Goal: Information Seeking & Learning: Learn about a topic

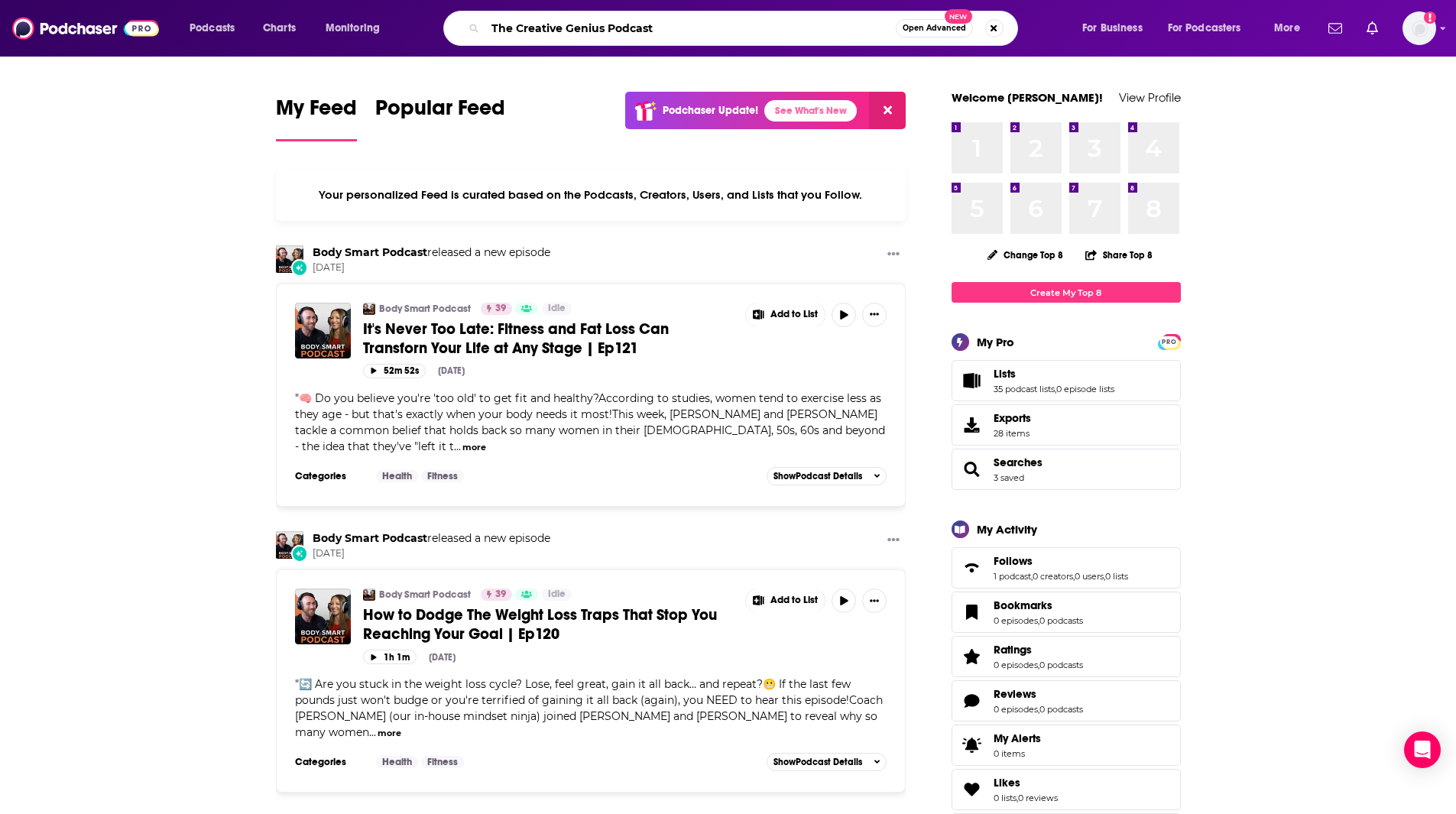
type input "The Creative Genius Podcast"
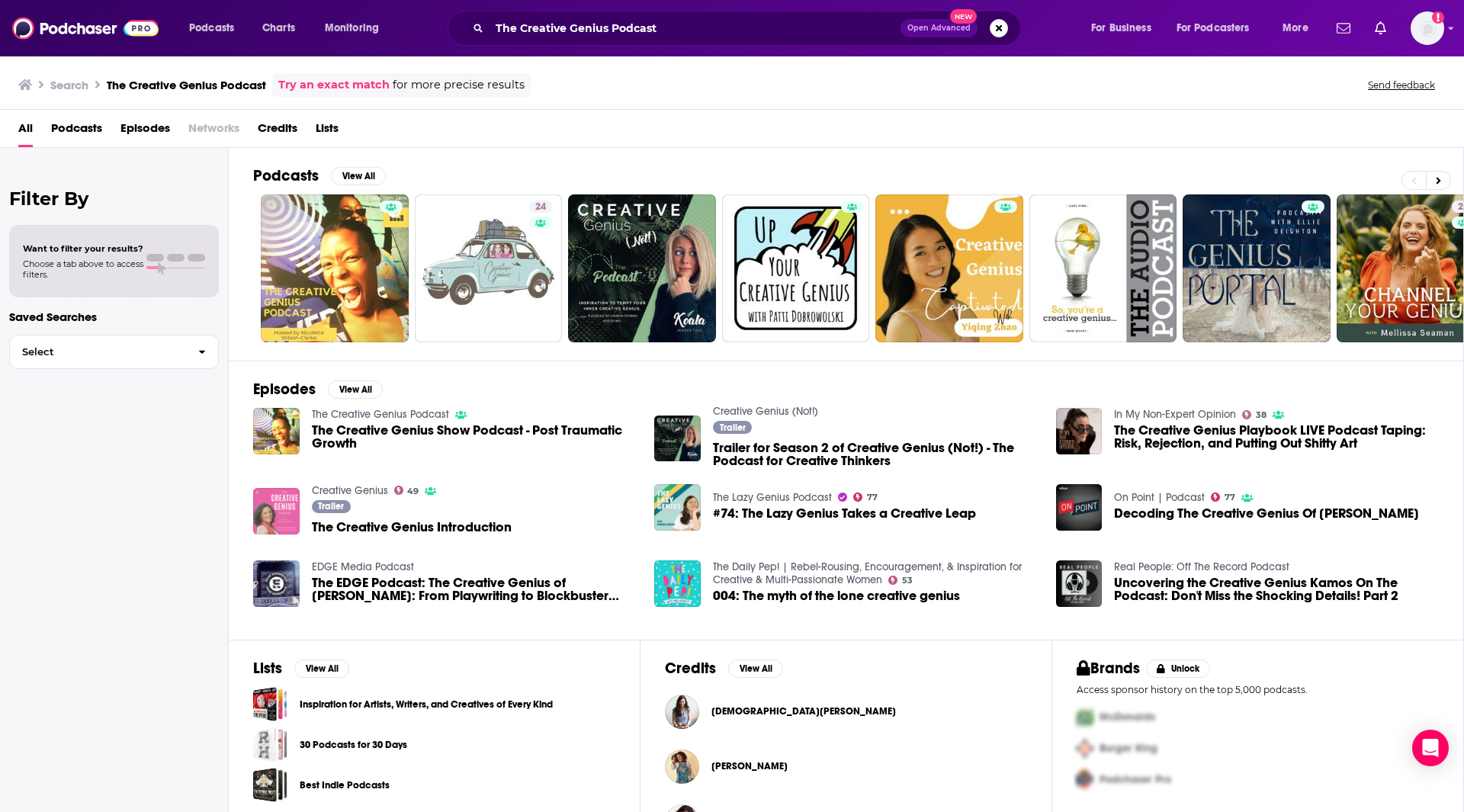
click at [274, 524] on img "The Creative Genius Introduction" at bounding box center [276, 511] width 46 height 46
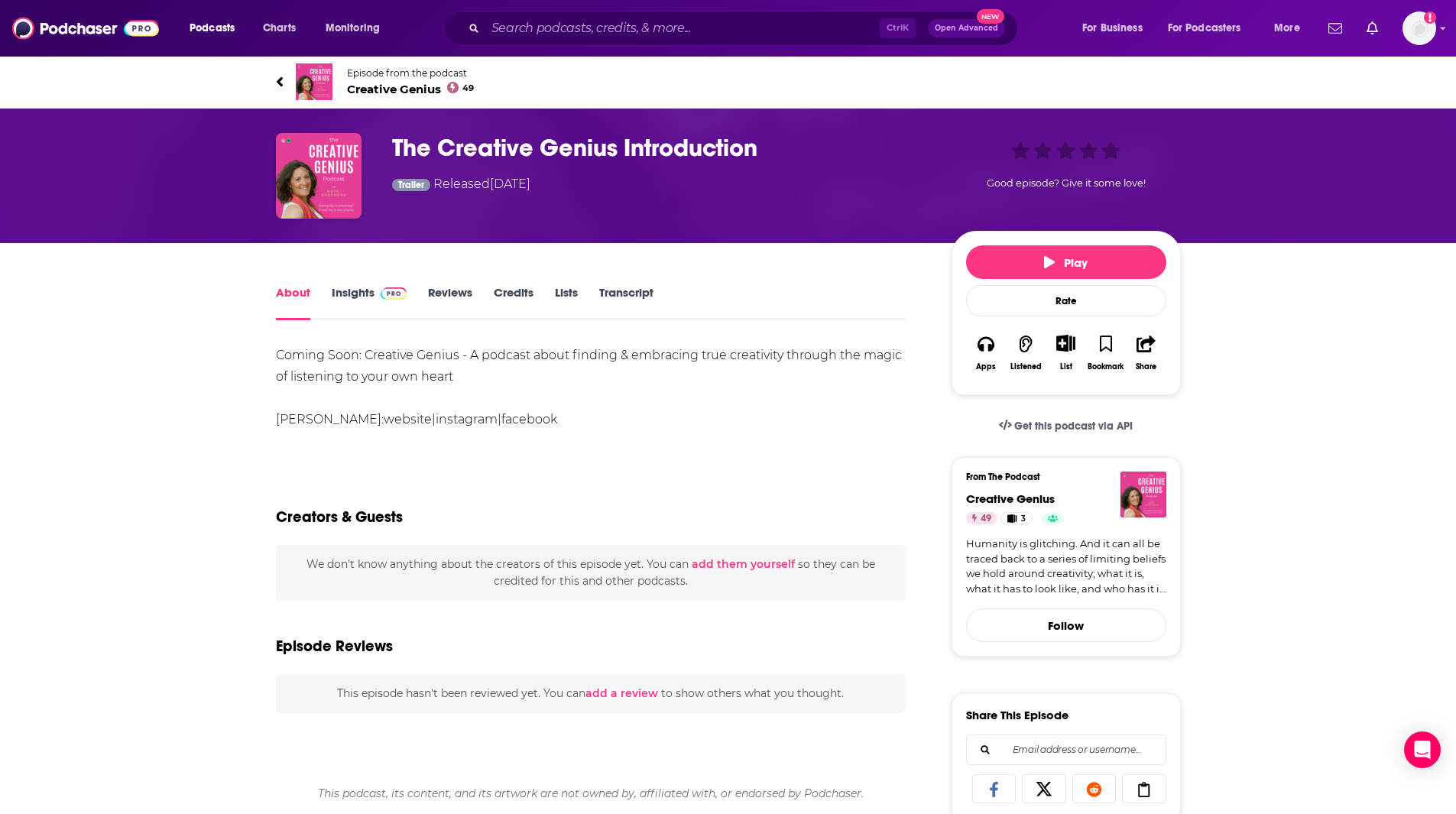
click at [364, 297] on link "Insights" at bounding box center [370, 303] width 76 height 35
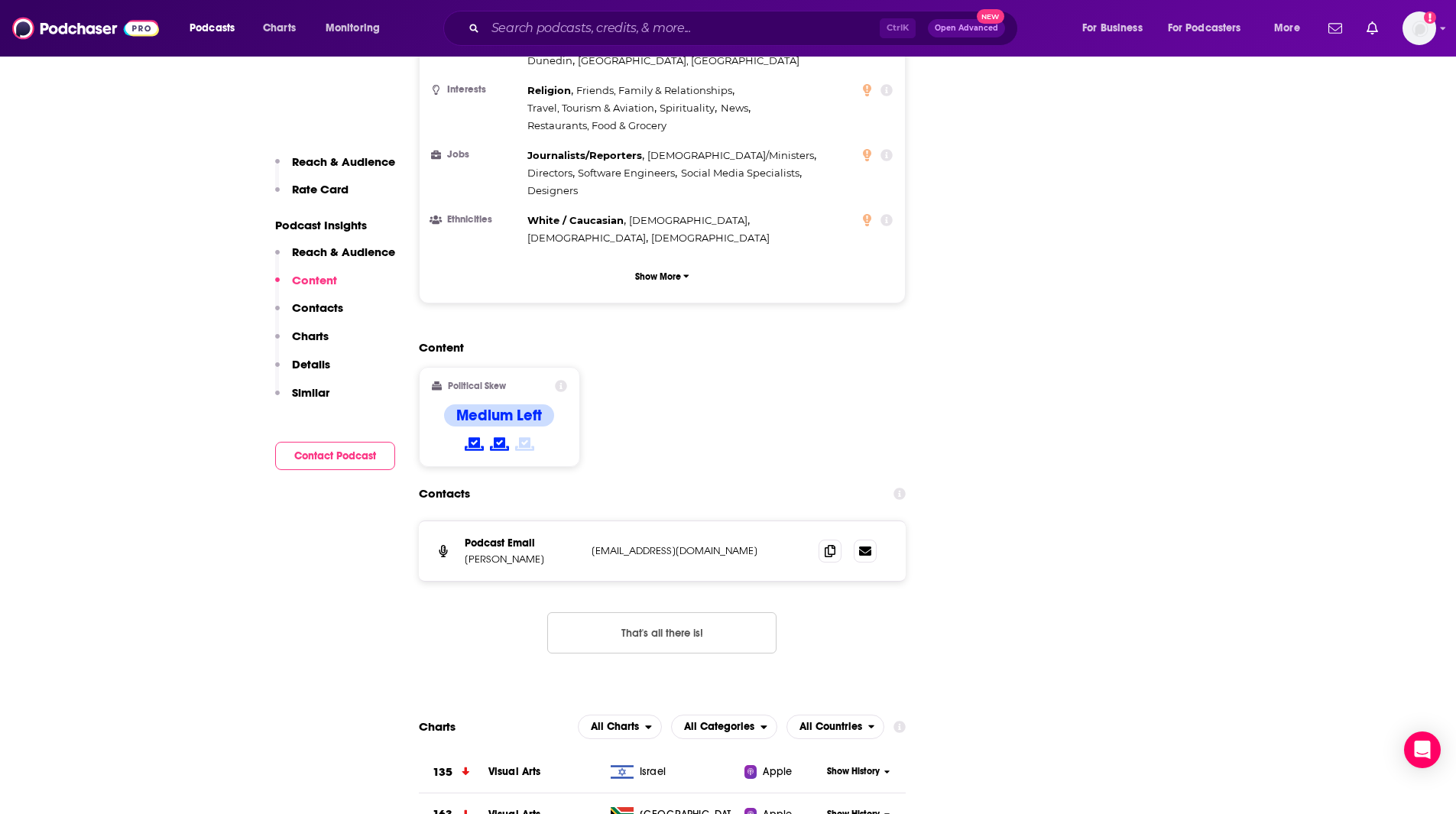
scroll to position [1272, 0]
